Goal: Communication & Community: Answer question/provide support

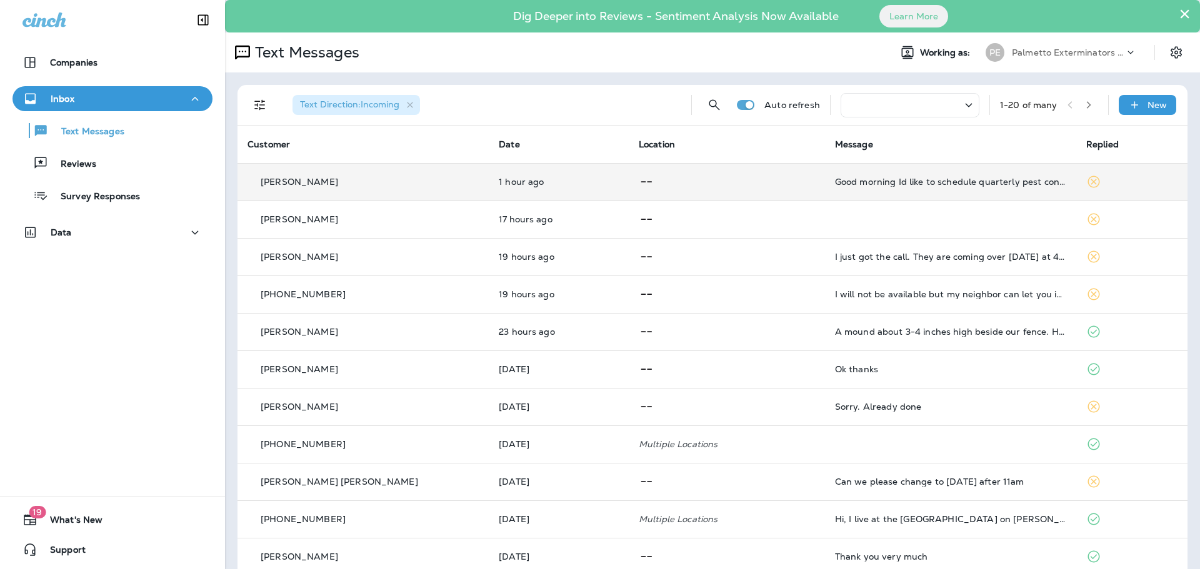
click at [934, 176] on td "Good morning Id like to schedule quarterly pest control services starting as so…" at bounding box center [950, 181] width 251 height 37
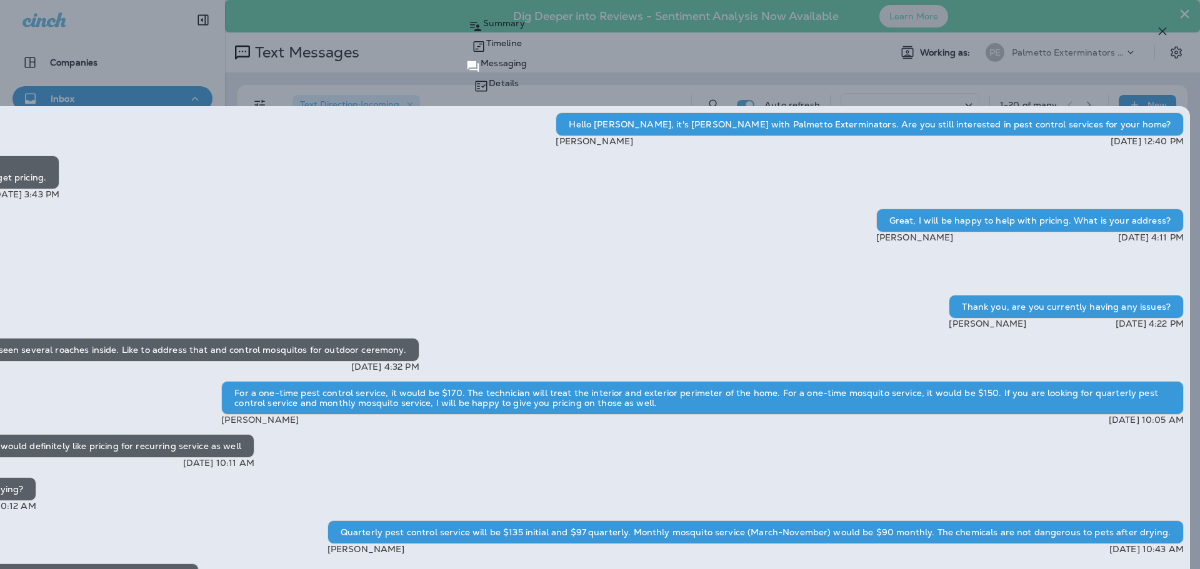
scroll to position [-441, 0]
click at [1162, 29] on icon "button" at bounding box center [1162, 31] width 15 height 15
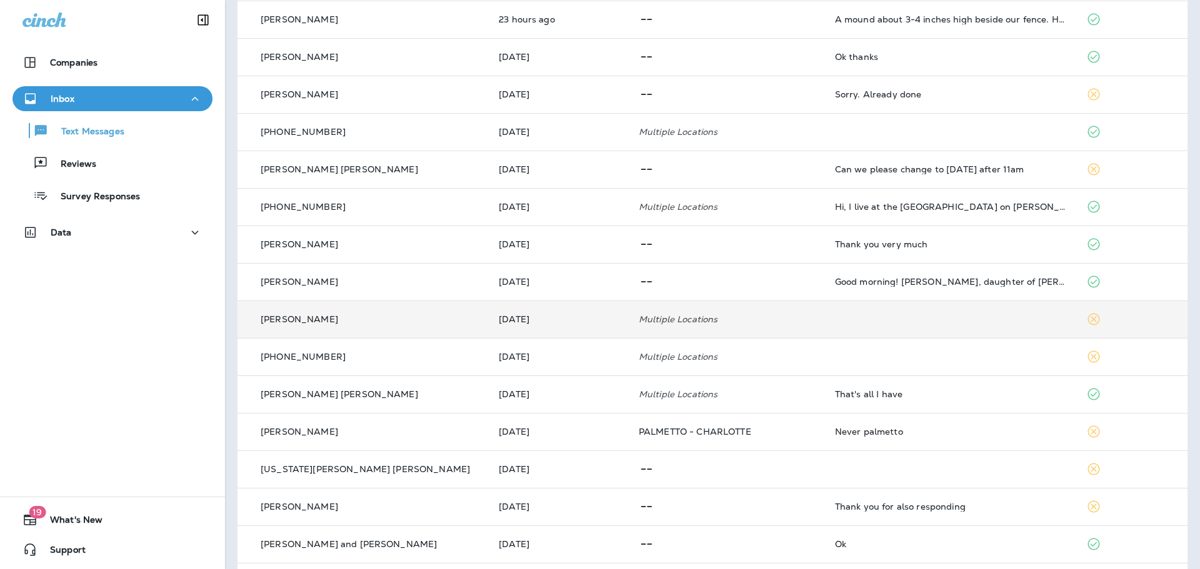
scroll to position [357, 0]
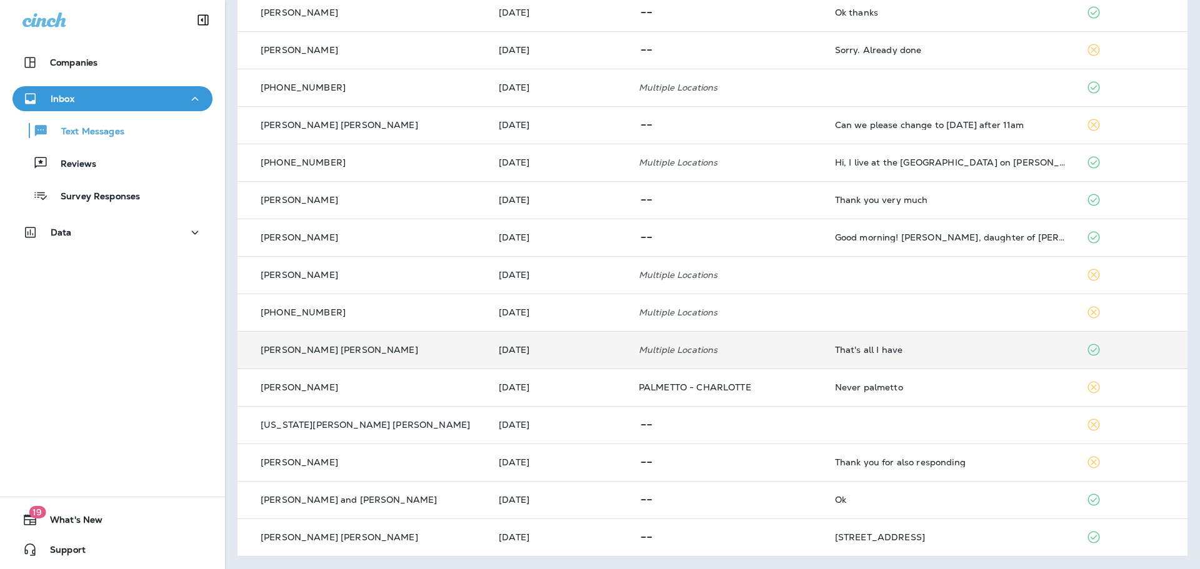
click at [313, 349] on p "[PERSON_NAME] [PERSON_NAME]" at bounding box center [339, 350] width 157 height 10
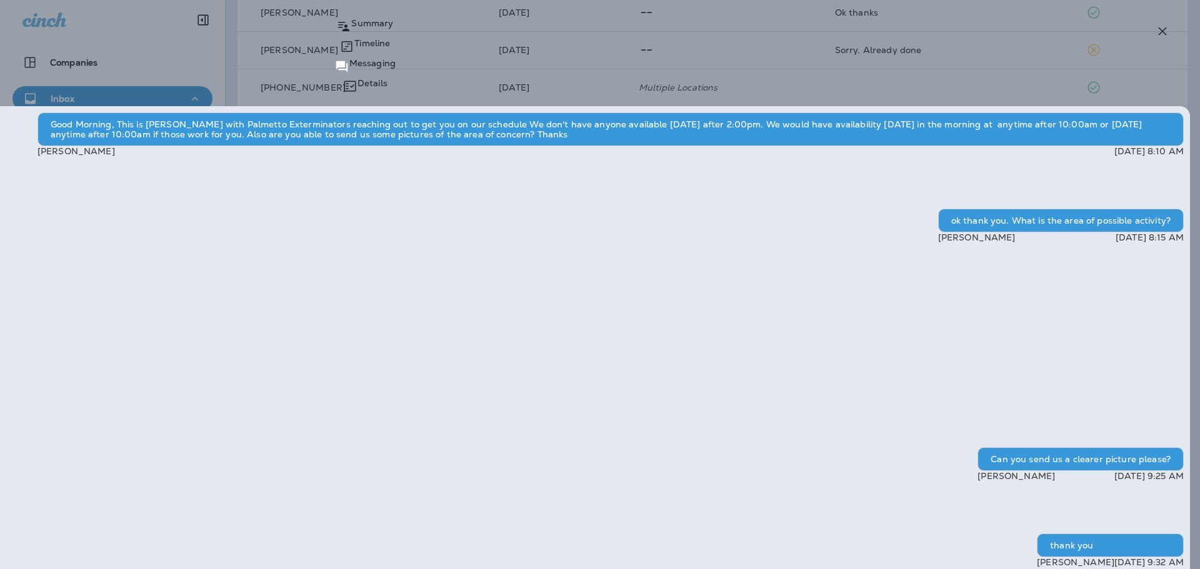
click at [1163, 34] on icon "button" at bounding box center [1162, 31] width 15 height 15
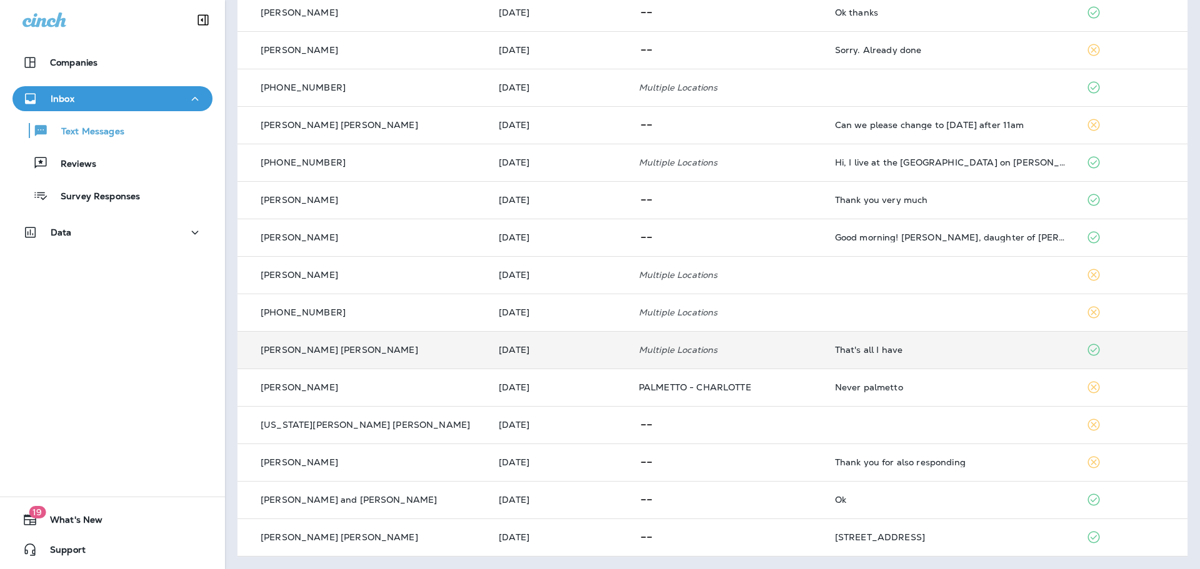
click at [328, 314] on p "[PHONE_NUMBER]" at bounding box center [303, 312] width 85 height 10
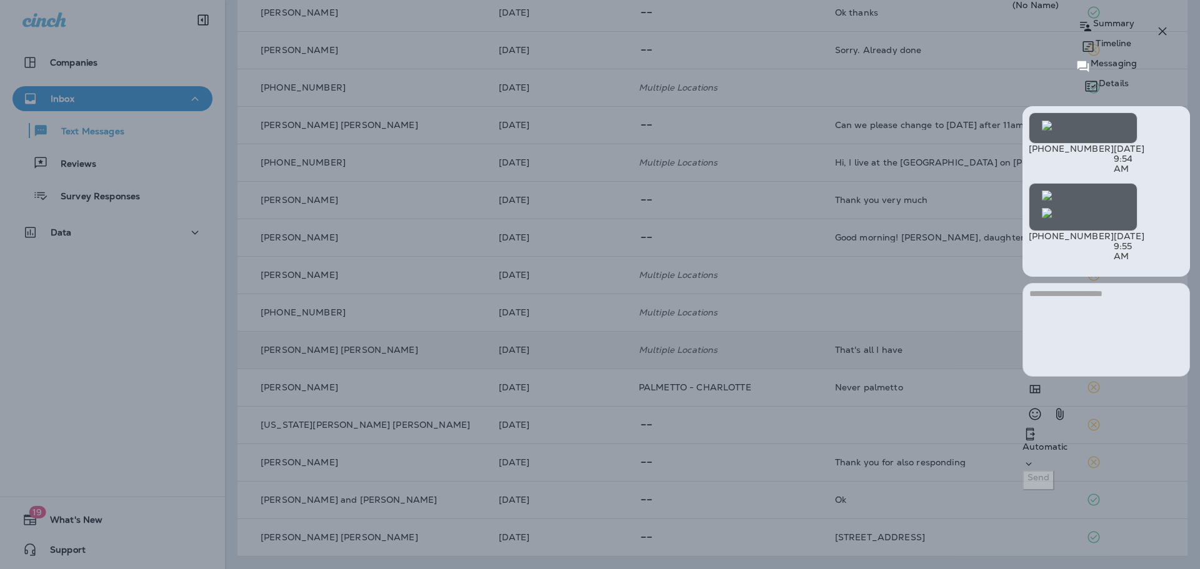
scroll to position [-62, 0]
click at [1163, 32] on icon "button" at bounding box center [1162, 31] width 8 height 8
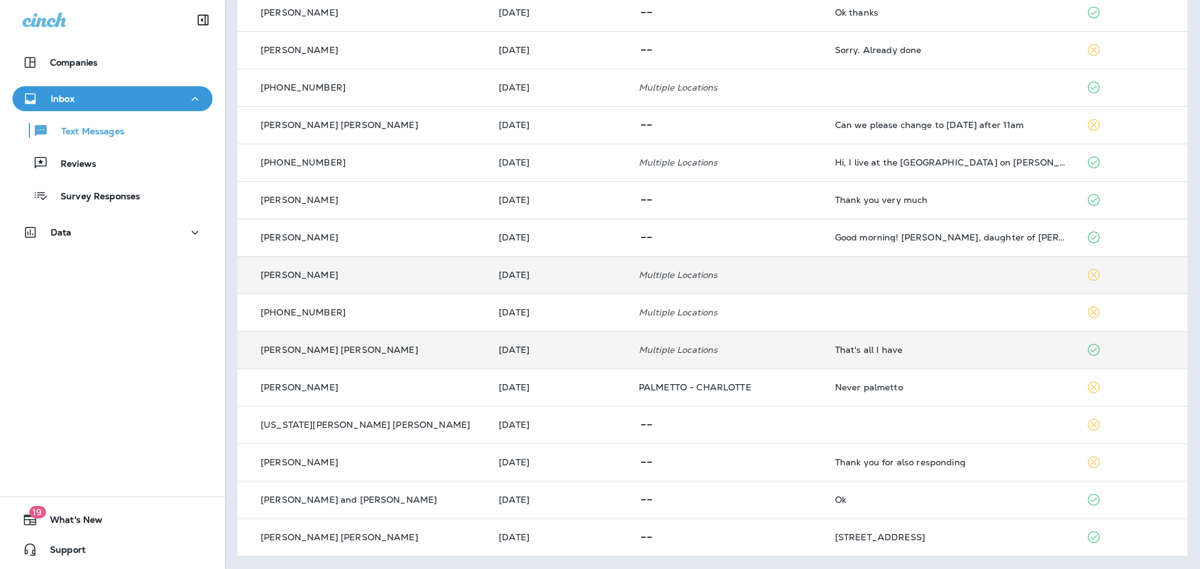
click at [285, 278] on p "[PERSON_NAME]" at bounding box center [299, 275] width 77 height 10
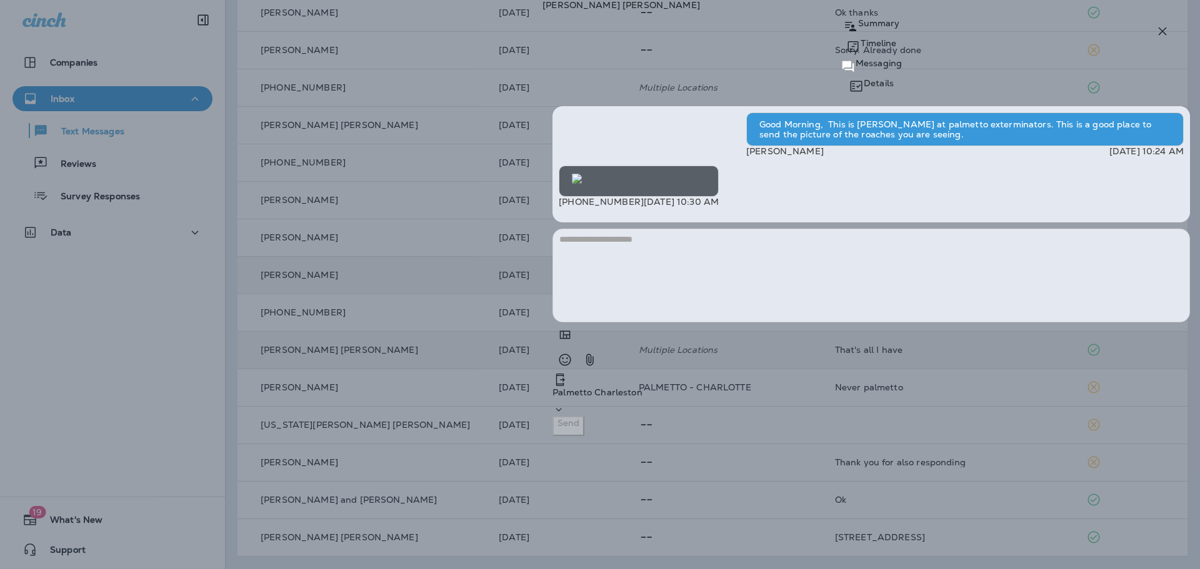
scroll to position [-108, 0]
click at [1158, 37] on icon "button" at bounding box center [1162, 31] width 15 height 15
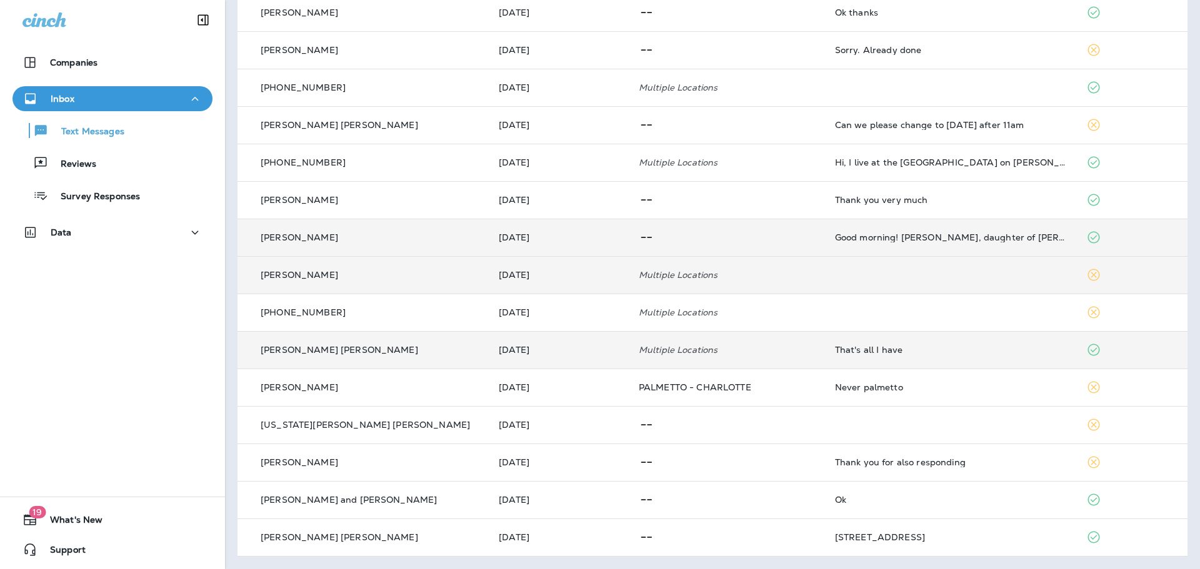
click at [307, 237] on p "[PERSON_NAME]" at bounding box center [299, 237] width 77 height 10
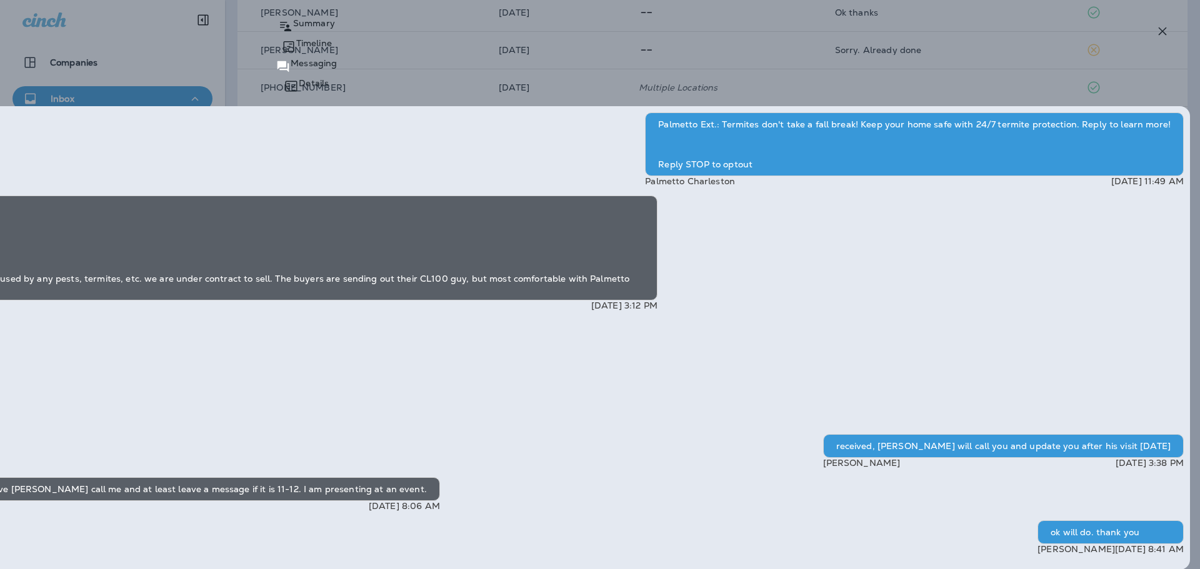
click at [1165, 33] on icon "button" at bounding box center [1162, 31] width 15 height 15
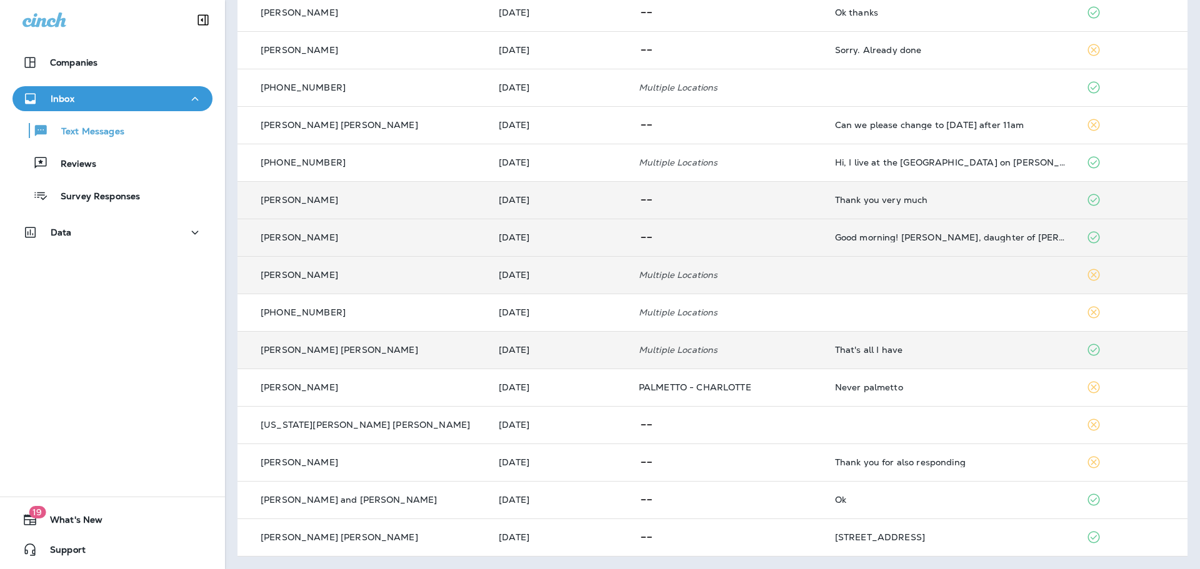
click at [304, 196] on p "[PERSON_NAME]" at bounding box center [299, 200] width 77 height 10
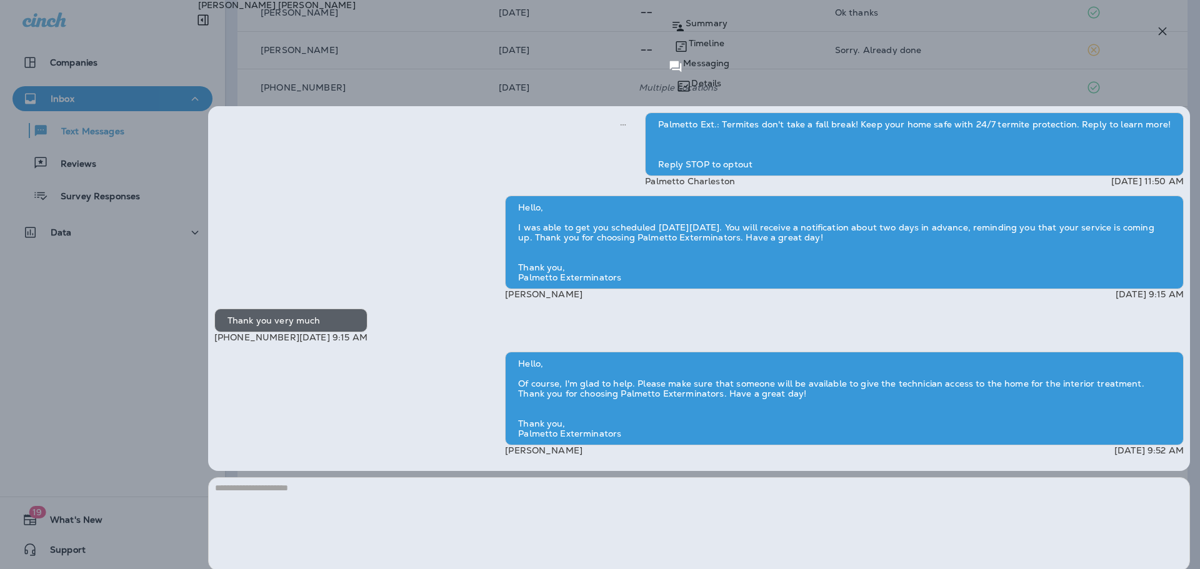
click at [1162, 34] on icon "button" at bounding box center [1162, 31] width 15 height 15
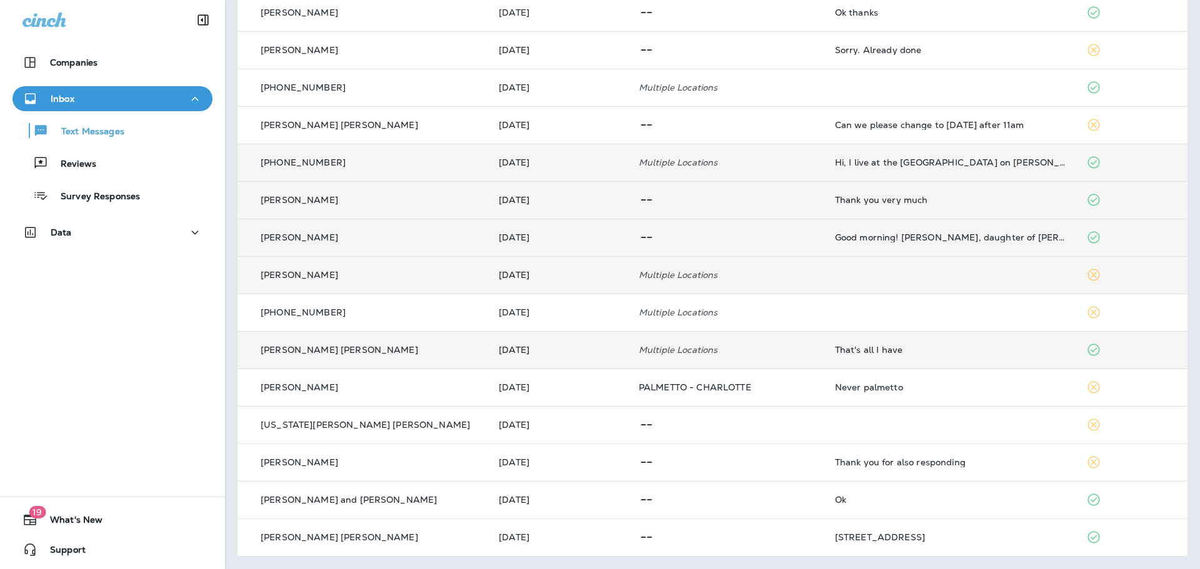
click at [322, 158] on p "[PHONE_NUMBER]" at bounding box center [303, 162] width 85 height 10
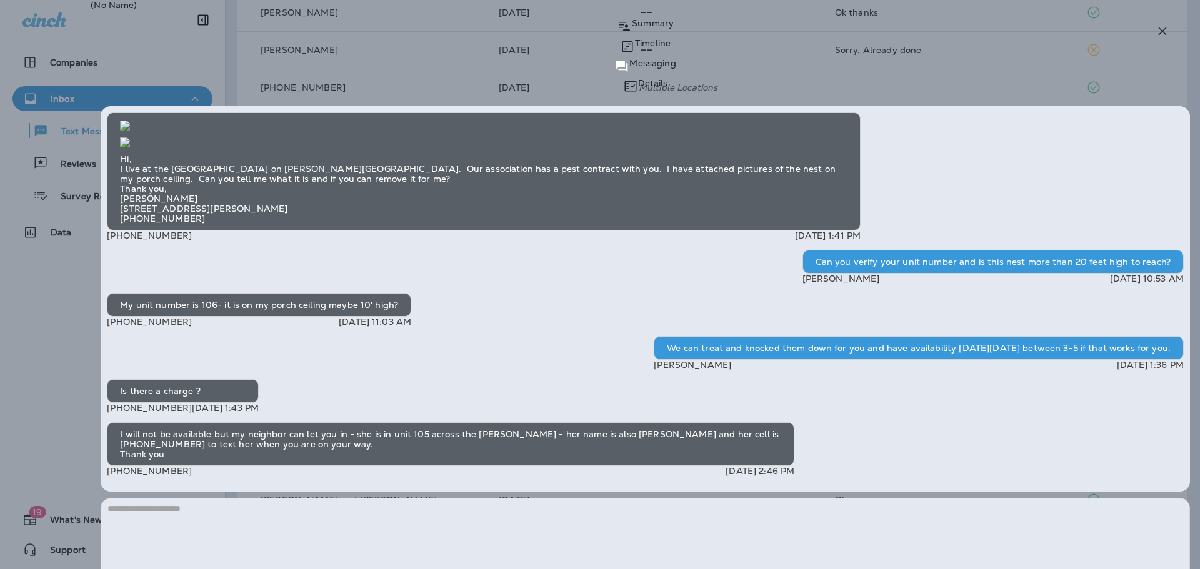
scroll to position [1, 0]
click at [1163, 32] on icon "button" at bounding box center [1162, 31] width 8 height 8
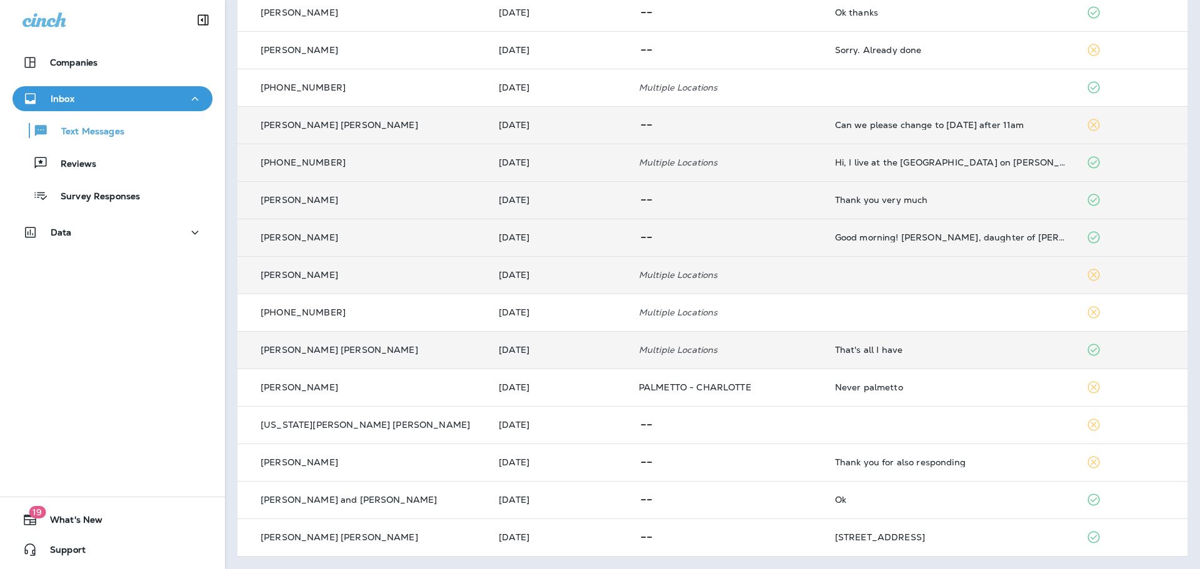
click at [317, 123] on p "[PERSON_NAME] [PERSON_NAME]" at bounding box center [339, 125] width 157 height 10
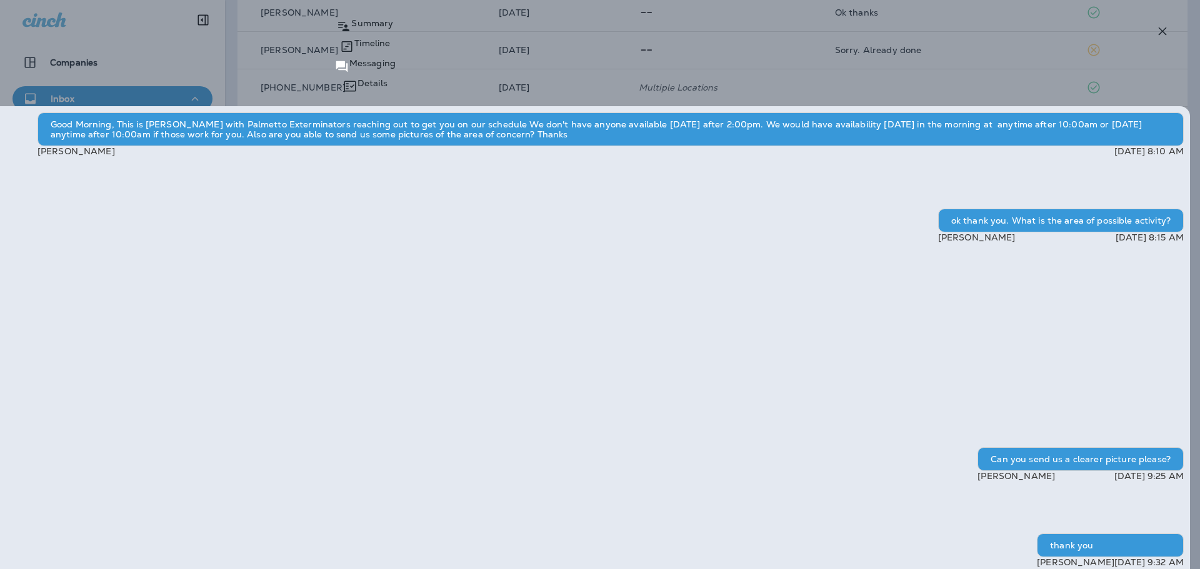
drag, startPoint x: 1162, startPoint y: 34, endPoint x: 1153, endPoint y: 34, distance: 8.7
click at [1162, 34] on icon "button" at bounding box center [1162, 31] width 15 height 15
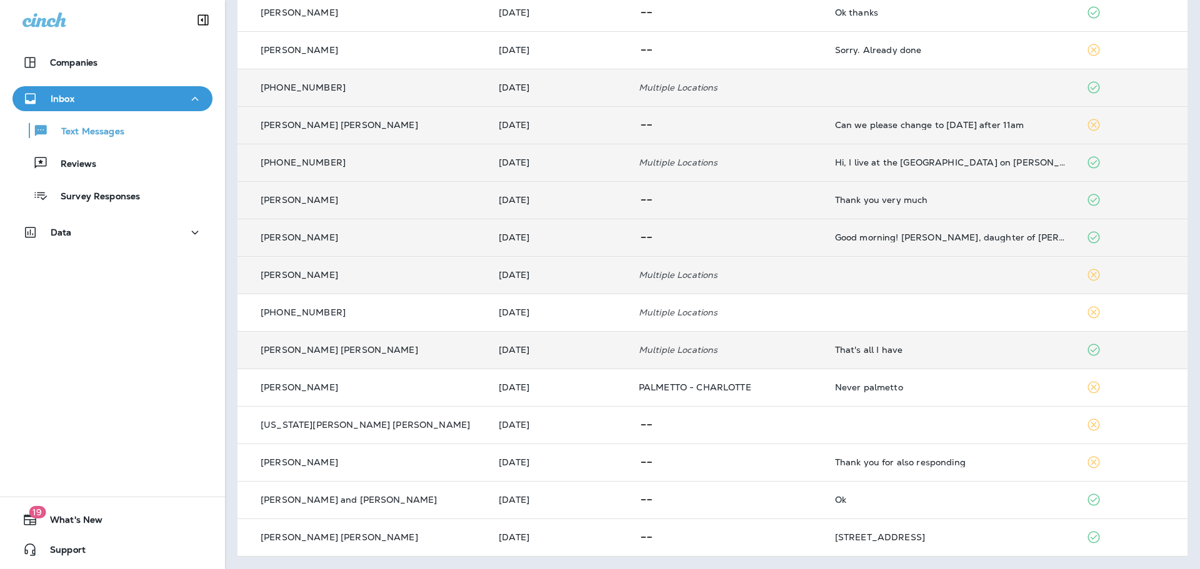
click at [322, 87] on p "[PHONE_NUMBER]" at bounding box center [303, 87] width 85 height 10
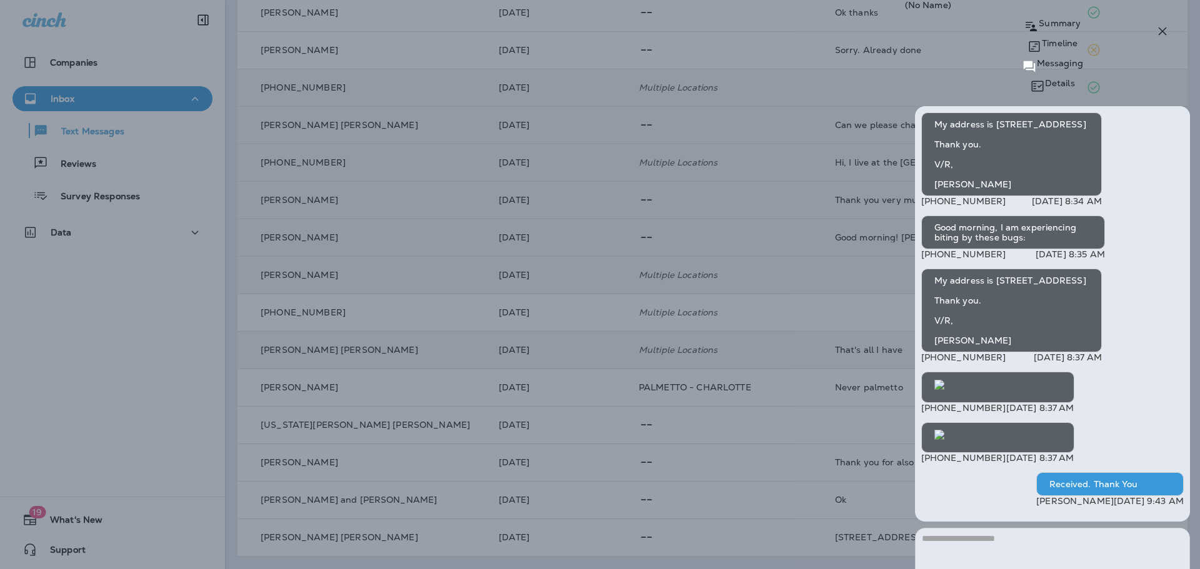
scroll to position [1, 0]
click at [1163, 37] on icon "button" at bounding box center [1162, 31] width 15 height 15
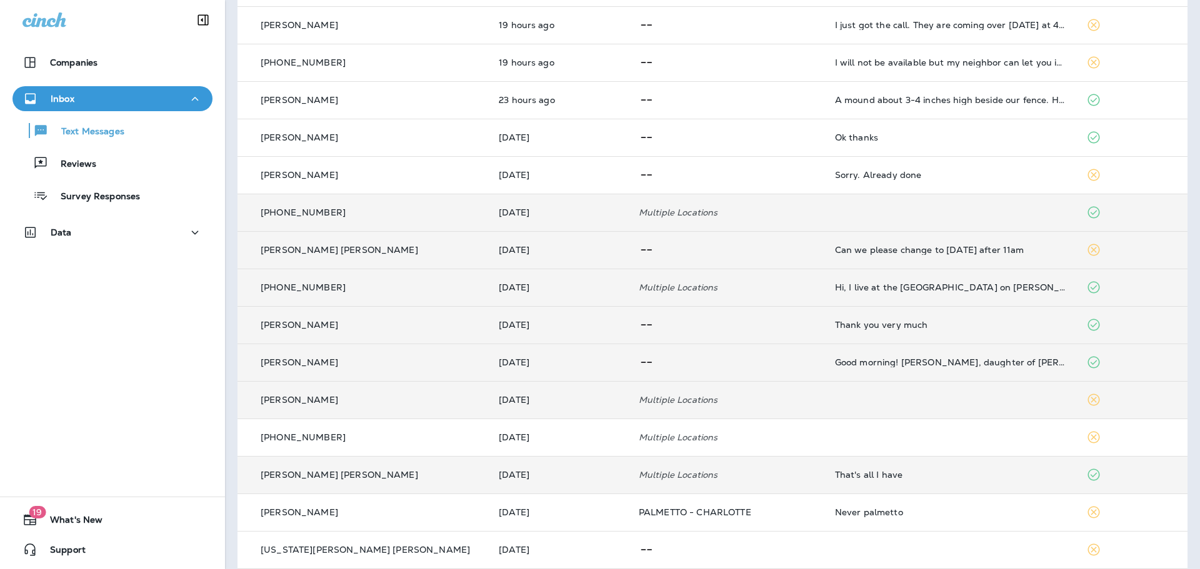
scroll to position [169, 0]
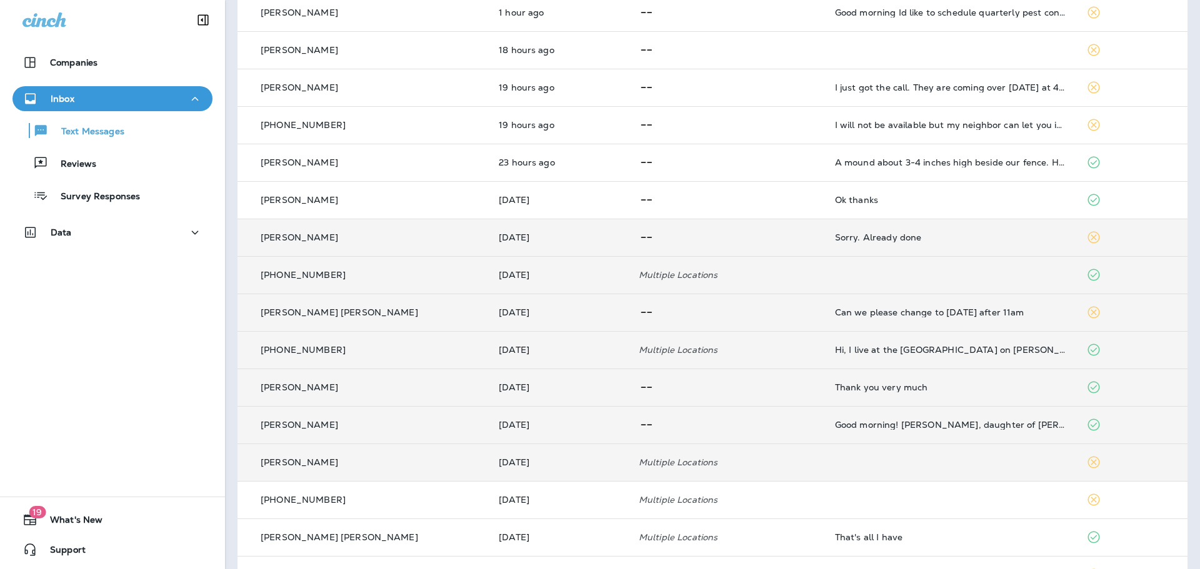
click at [284, 234] on p "[PERSON_NAME]" at bounding box center [299, 237] width 77 height 10
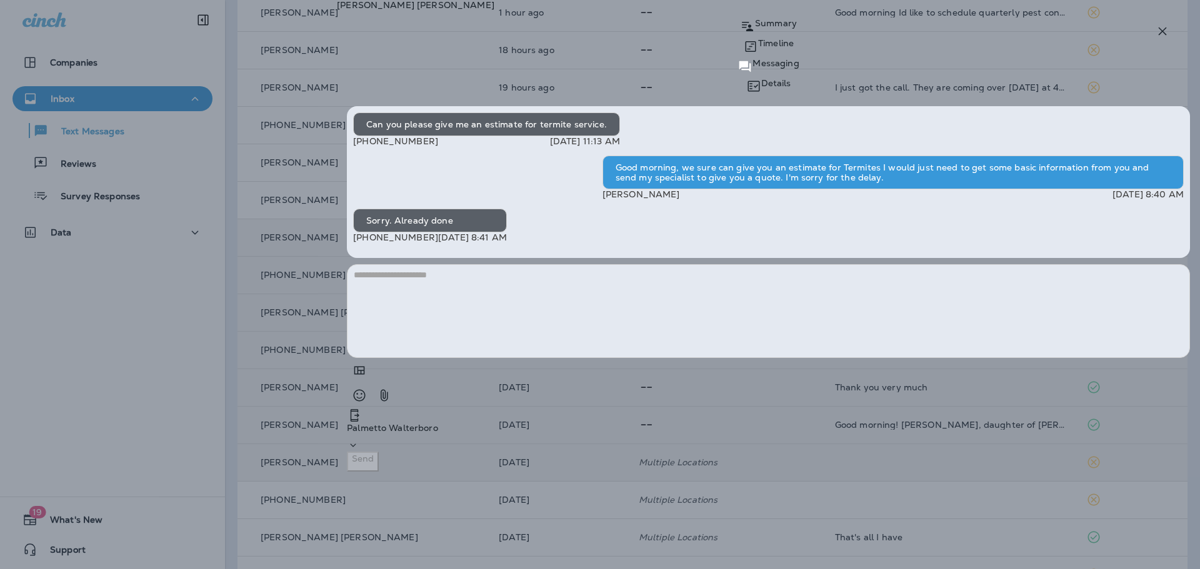
click at [1162, 34] on icon "button" at bounding box center [1162, 31] width 15 height 15
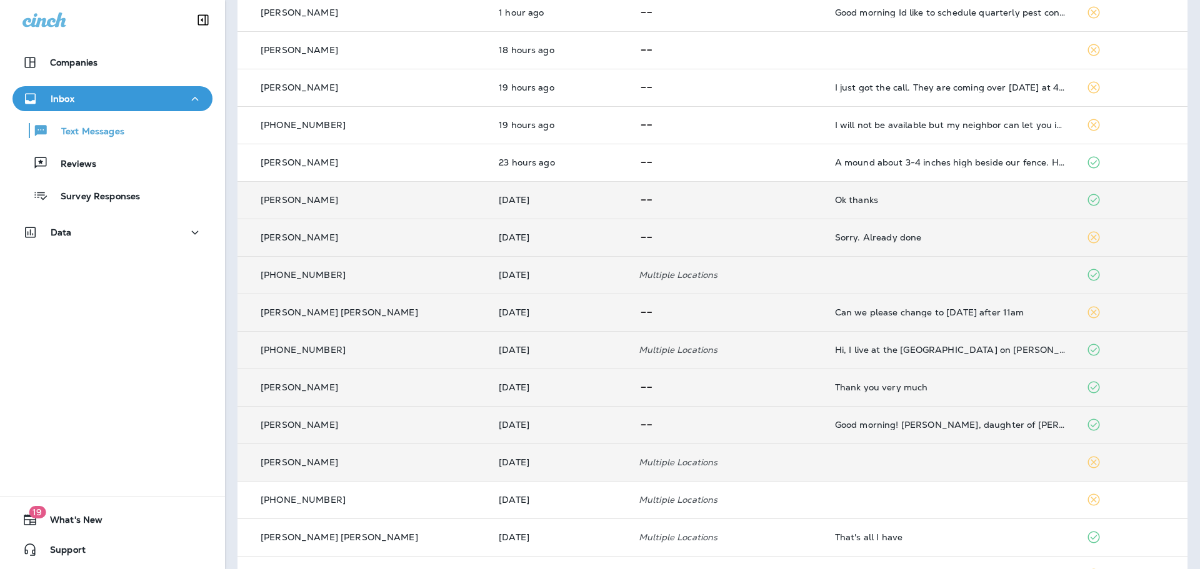
click at [299, 196] on p "[PERSON_NAME]" at bounding box center [299, 200] width 77 height 10
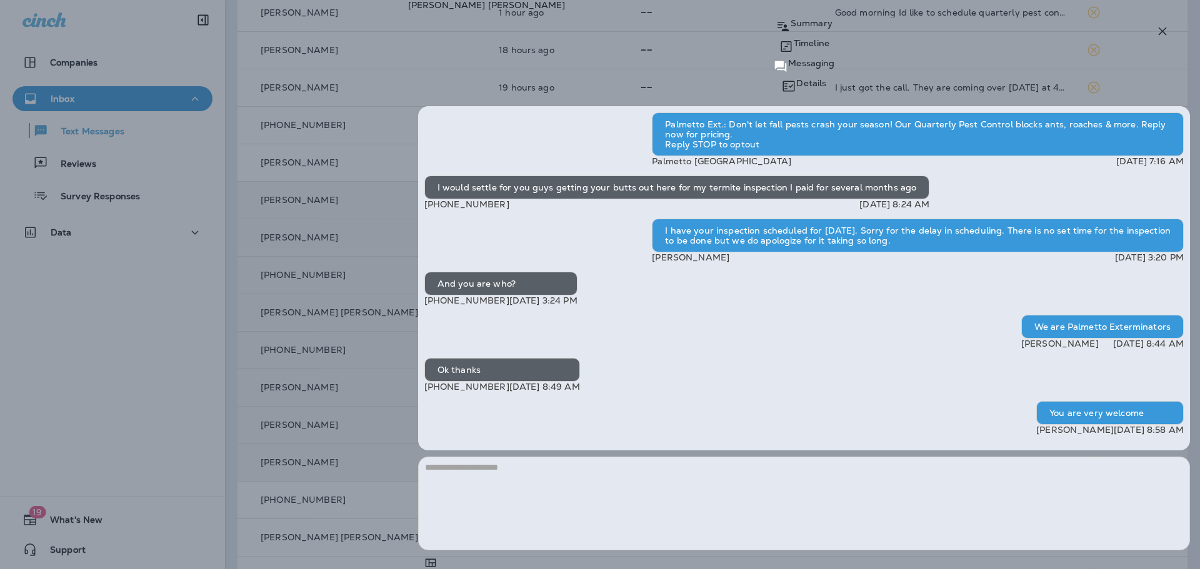
click at [1161, 31] on icon "button" at bounding box center [1162, 31] width 15 height 15
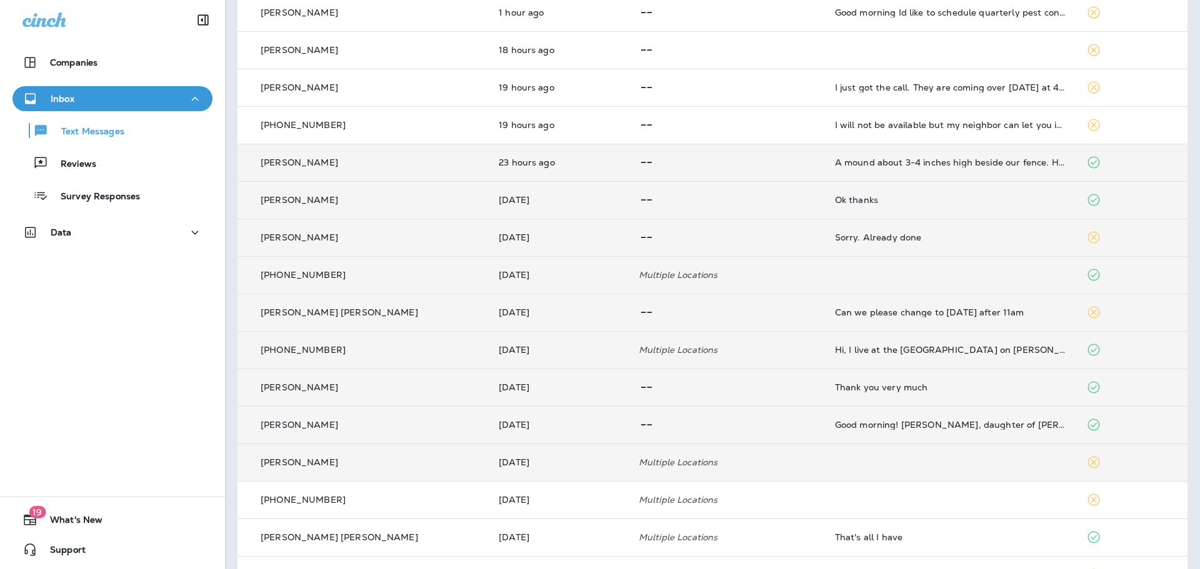
click at [317, 164] on p "[PERSON_NAME]" at bounding box center [299, 162] width 77 height 10
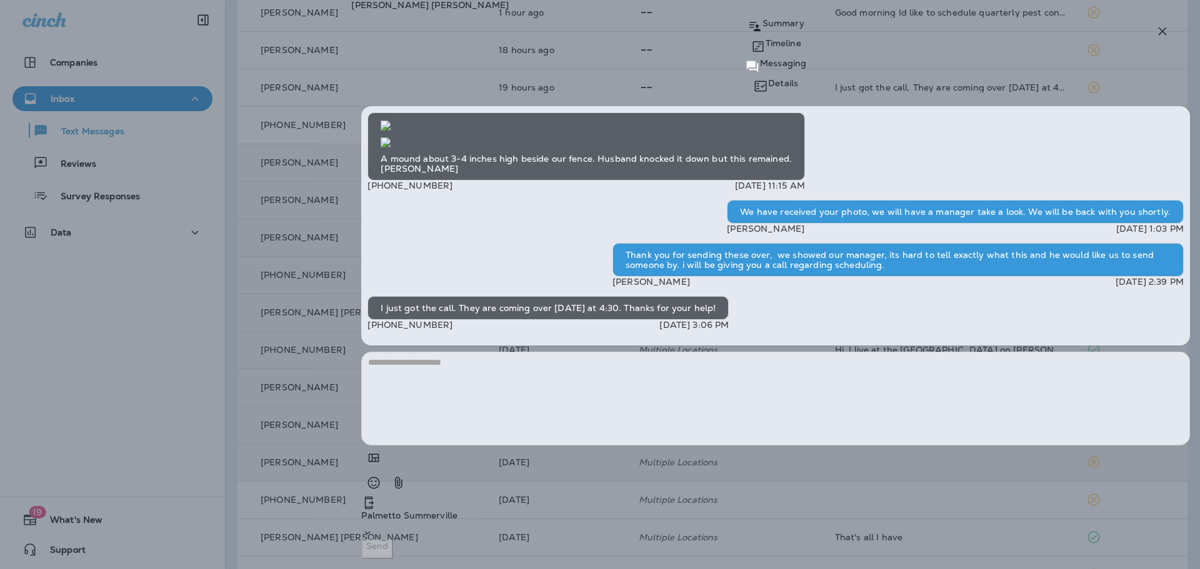
drag, startPoint x: 1159, startPoint y: 32, endPoint x: 1150, endPoint y: 34, distance: 9.1
click at [1159, 32] on icon "button" at bounding box center [1162, 31] width 15 height 15
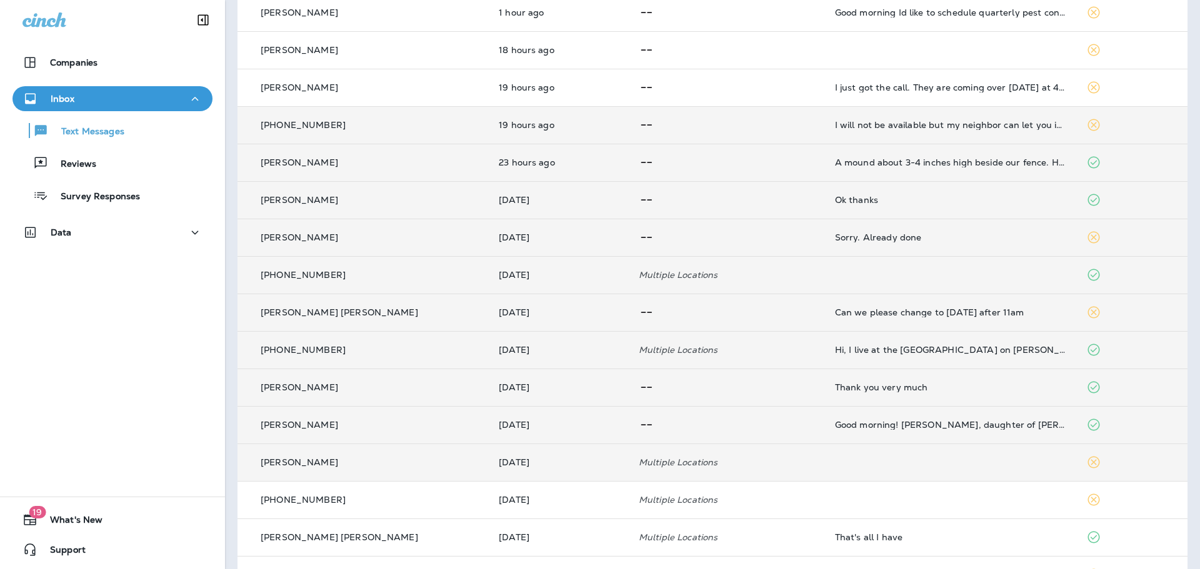
click at [329, 127] on p "[PHONE_NUMBER]" at bounding box center [303, 125] width 85 height 10
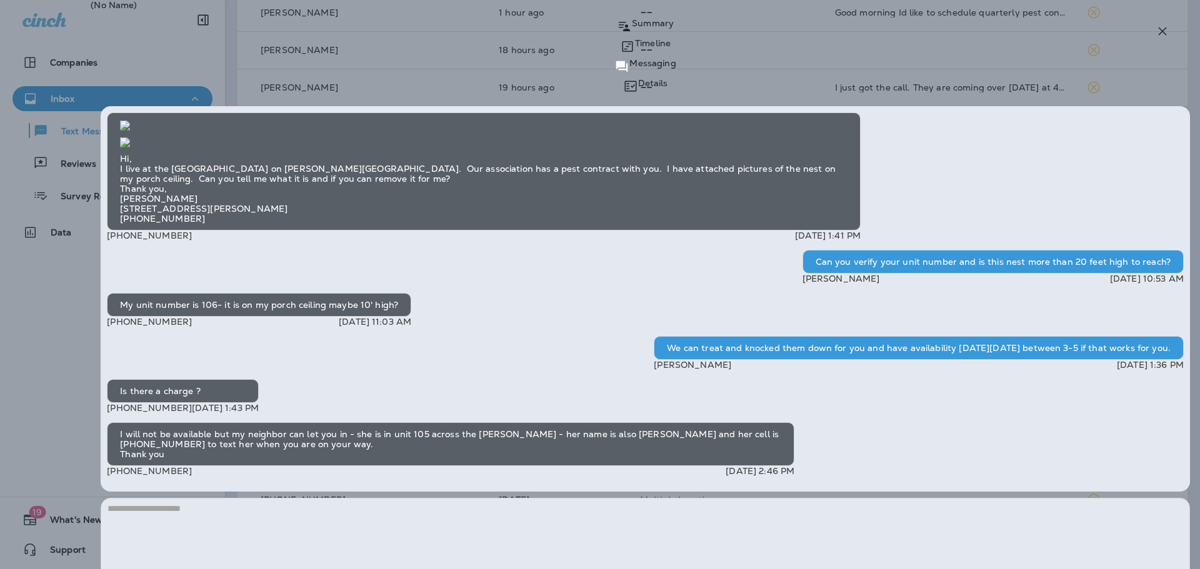
click at [1158, 33] on icon "button" at bounding box center [1162, 31] width 15 height 15
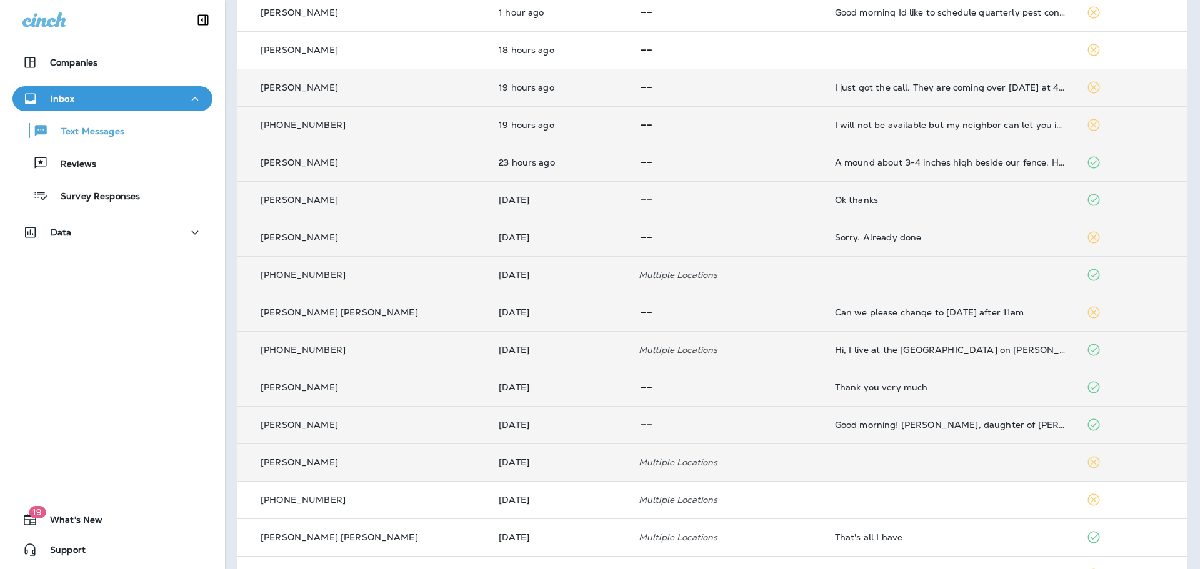
click at [289, 84] on p "[PERSON_NAME]" at bounding box center [299, 87] width 77 height 10
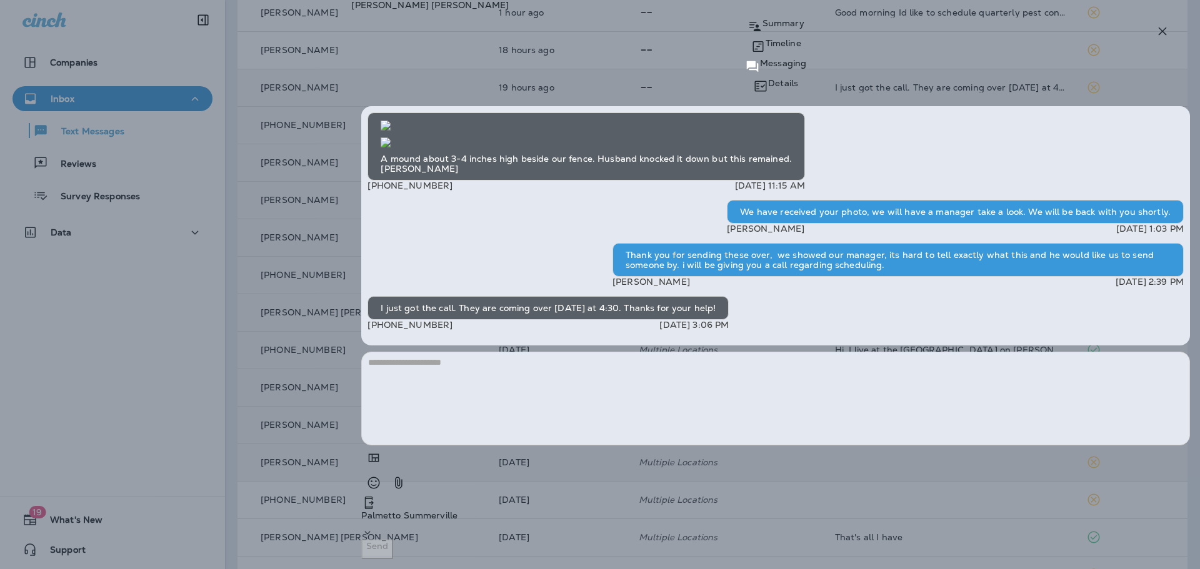
click at [1158, 36] on icon "button" at bounding box center [1162, 31] width 15 height 15
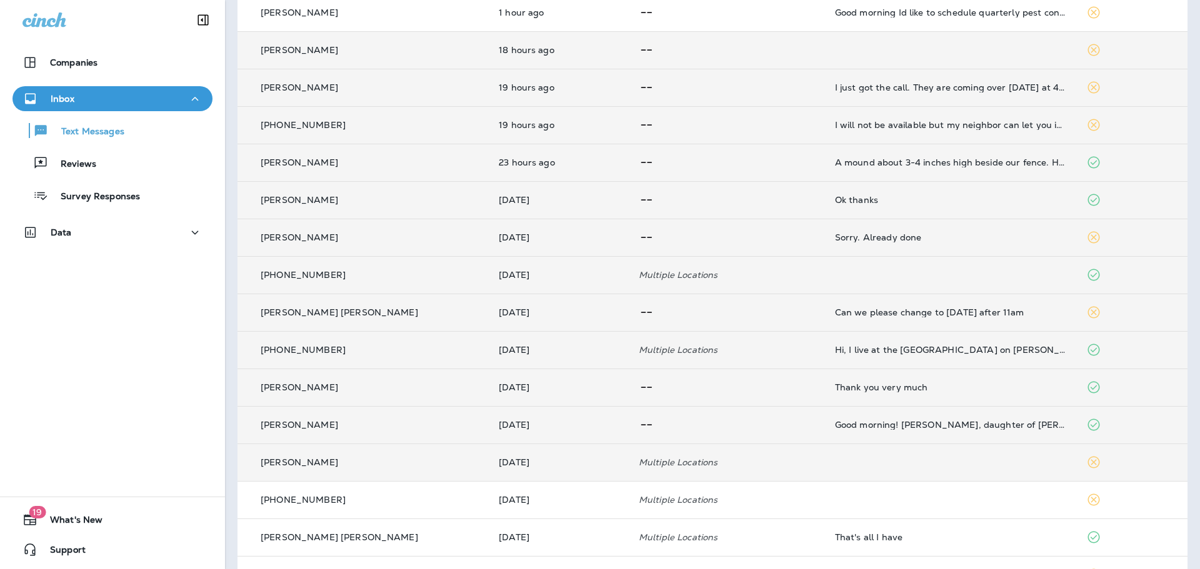
click at [291, 48] on p "[PERSON_NAME]" at bounding box center [299, 50] width 77 height 10
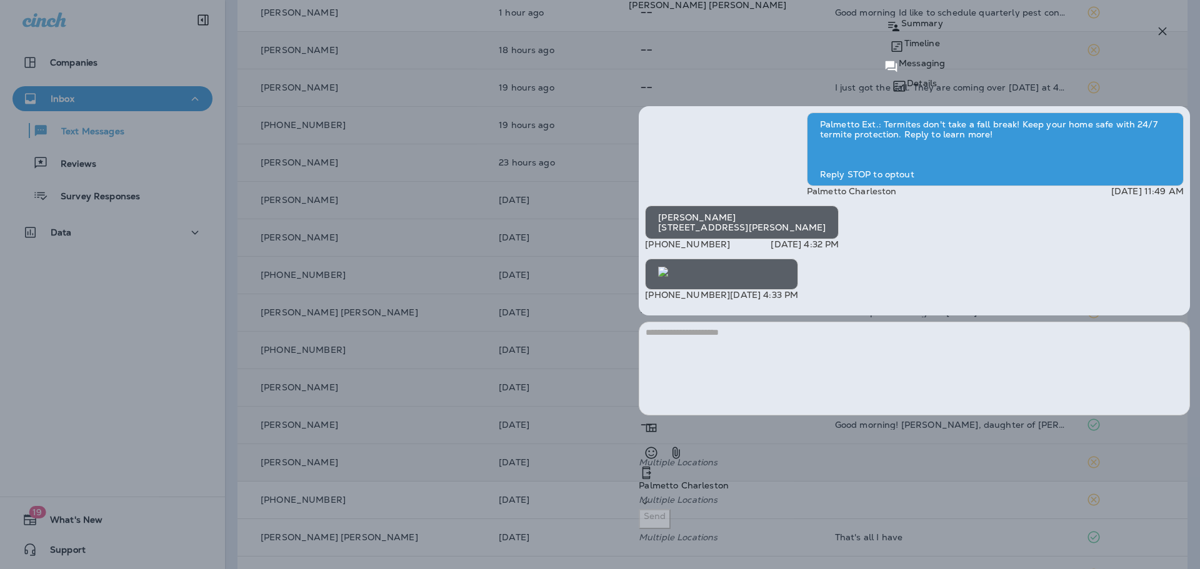
scroll to position [1, 0]
click at [1158, 31] on icon "button" at bounding box center [1162, 31] width 15 height 15
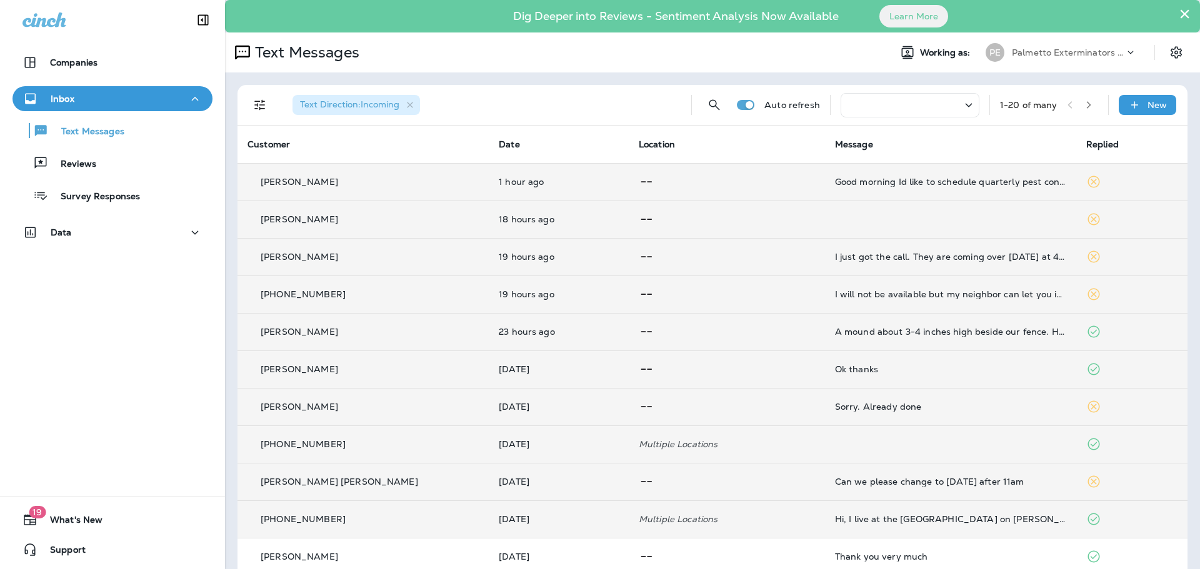
click at [314, 184] on div "[PERSON_NAME]" at bounding box center [362, 182] width 231 height 13
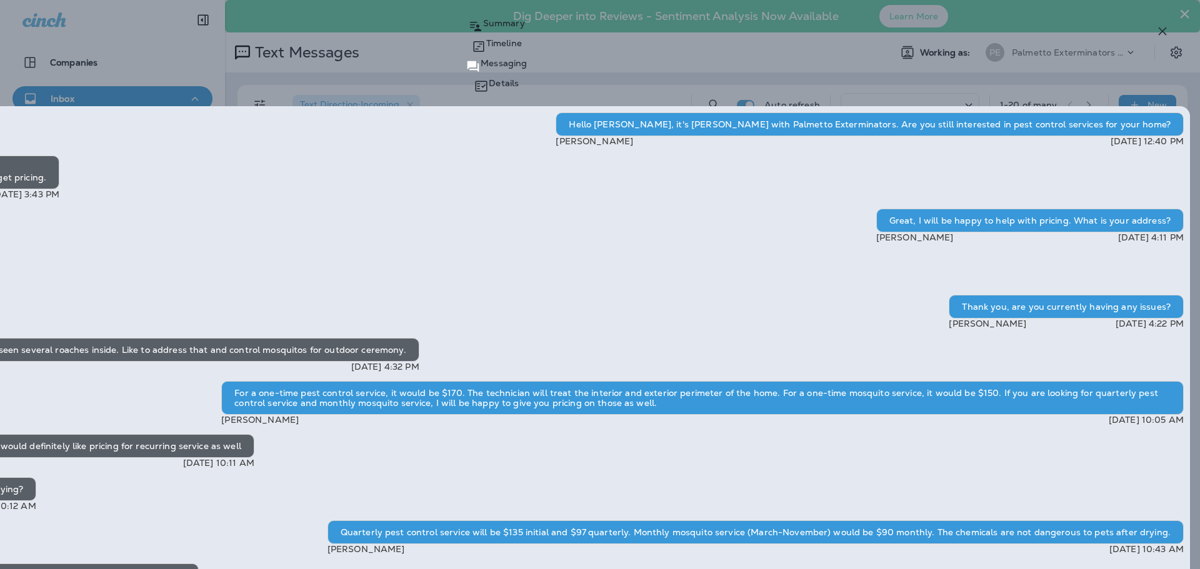
click at [1162, 28] on icon "button" at bounding box center [1162, 31] width 15 height 15
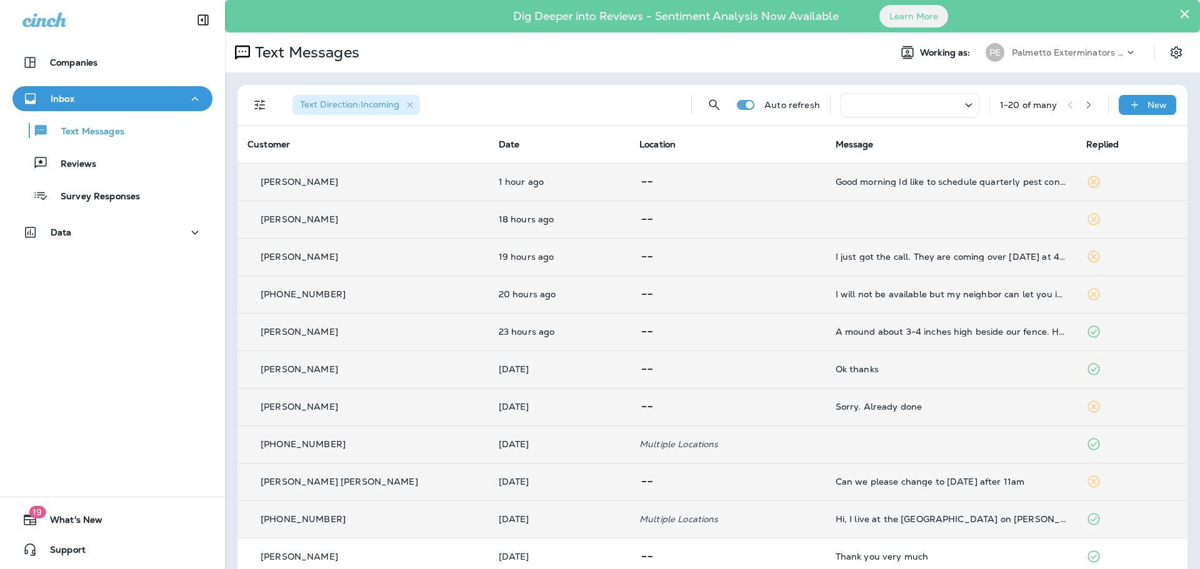
click at [304, 439] on p "[PHONE_NUMBER]" at bounding box center [303, 444] width 85 height 10
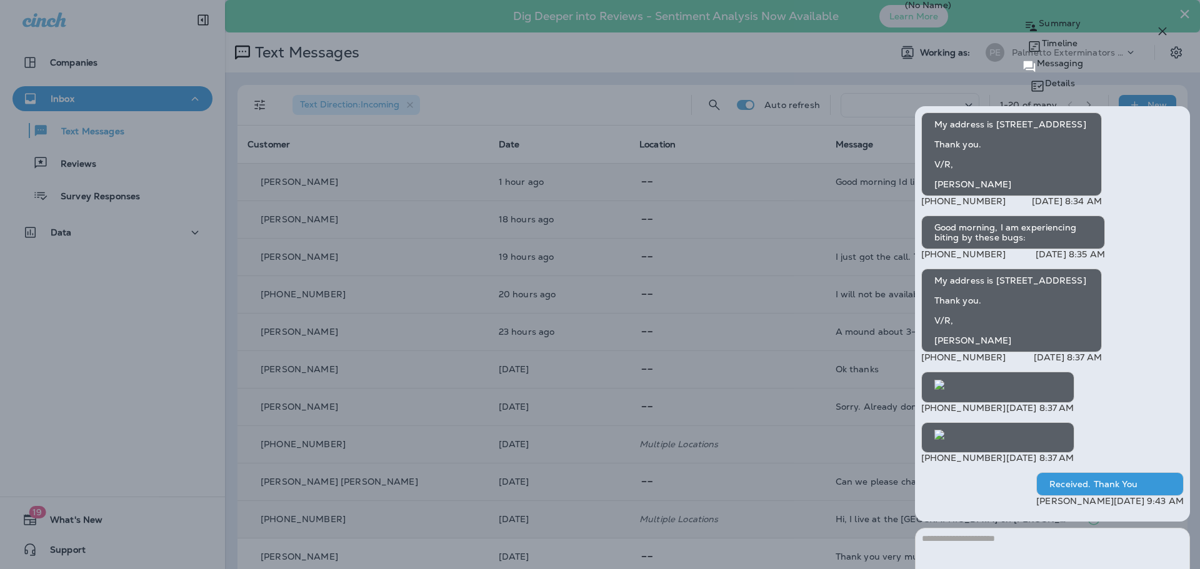
scroll to position [1, 0]
click at [1164, 29] on icon "button" at bounding box center [1162, 31] width 8 height 8
